Goal: Navigation & Orientation: Find specific page/section

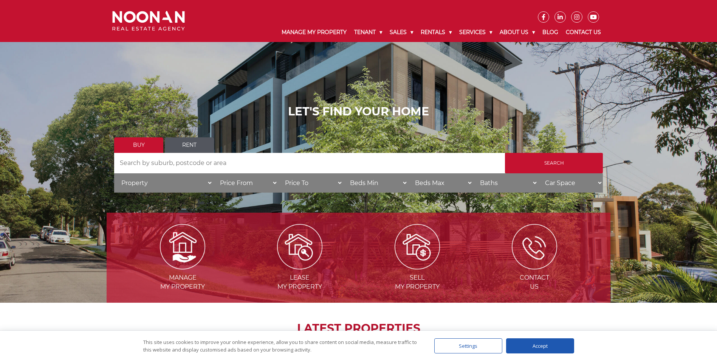
click at [141, 139] on link "Buy" at bounding box center [138, 144] width 49 height 15
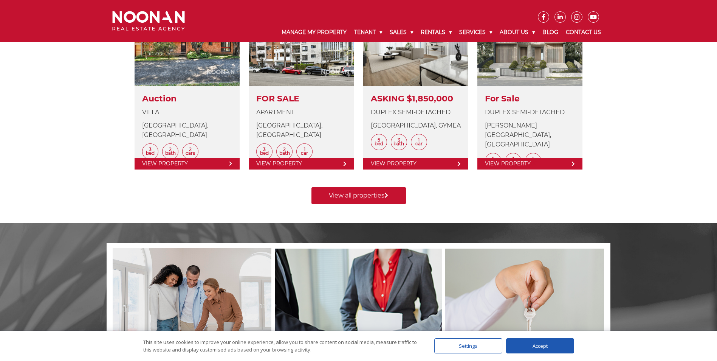
scroll to position [265, 0]
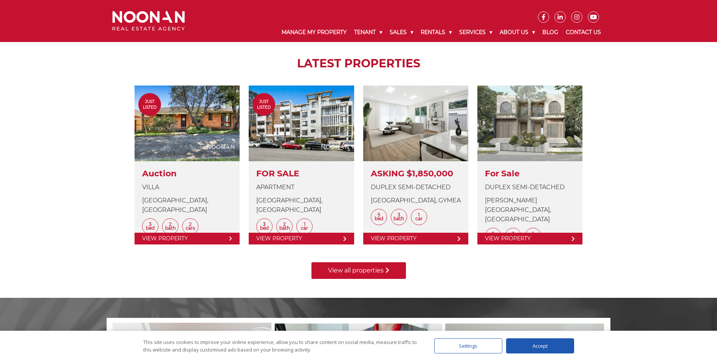
click at [328, 278] on link "View all properties" at bounding box center [358, 270] width 94 height 17
